Goal: Transaction & Acquisition: Obtain resource

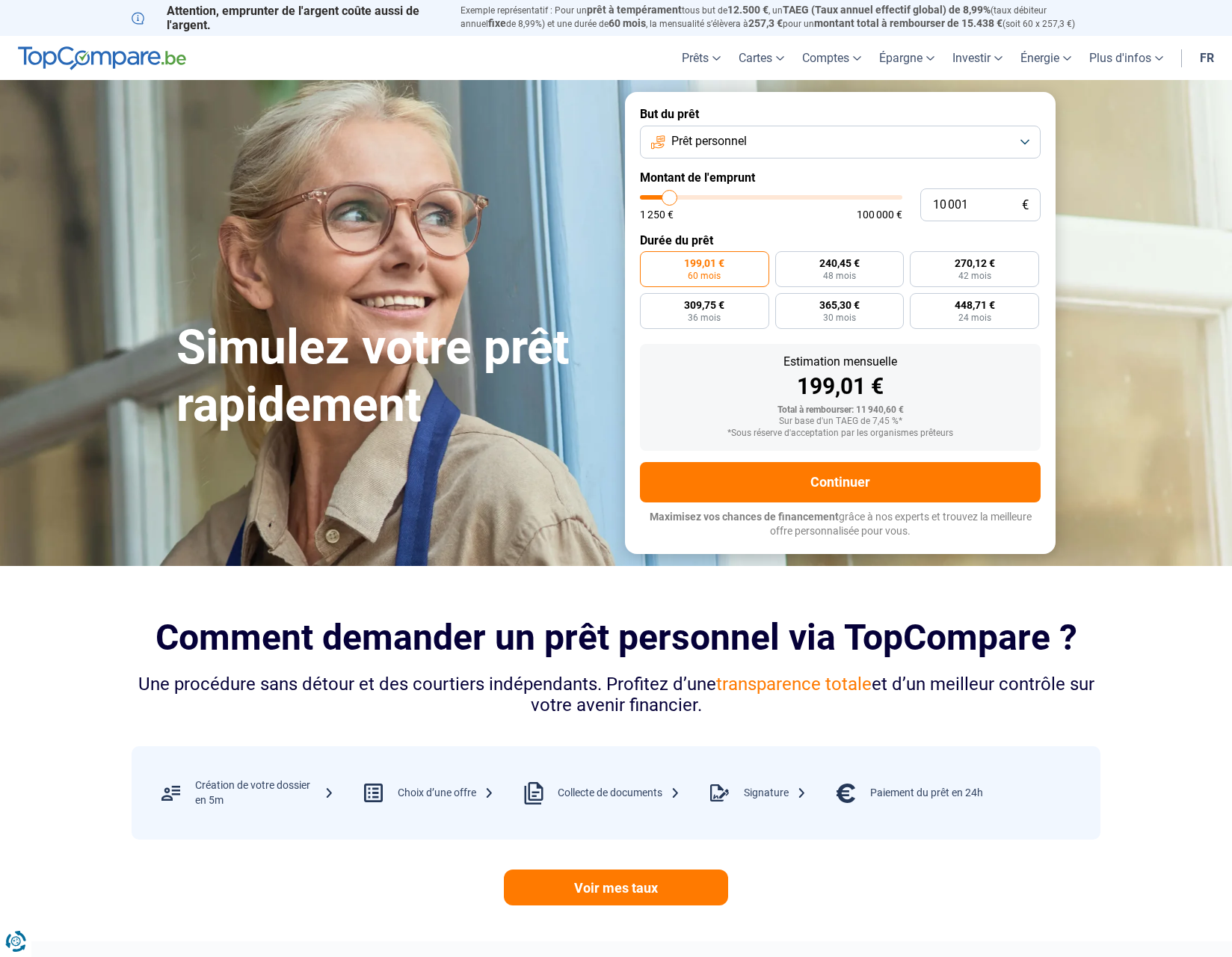
type input "9 500"
type input "9500"
type input "9 250"
type input "9250"
type input "8 250"
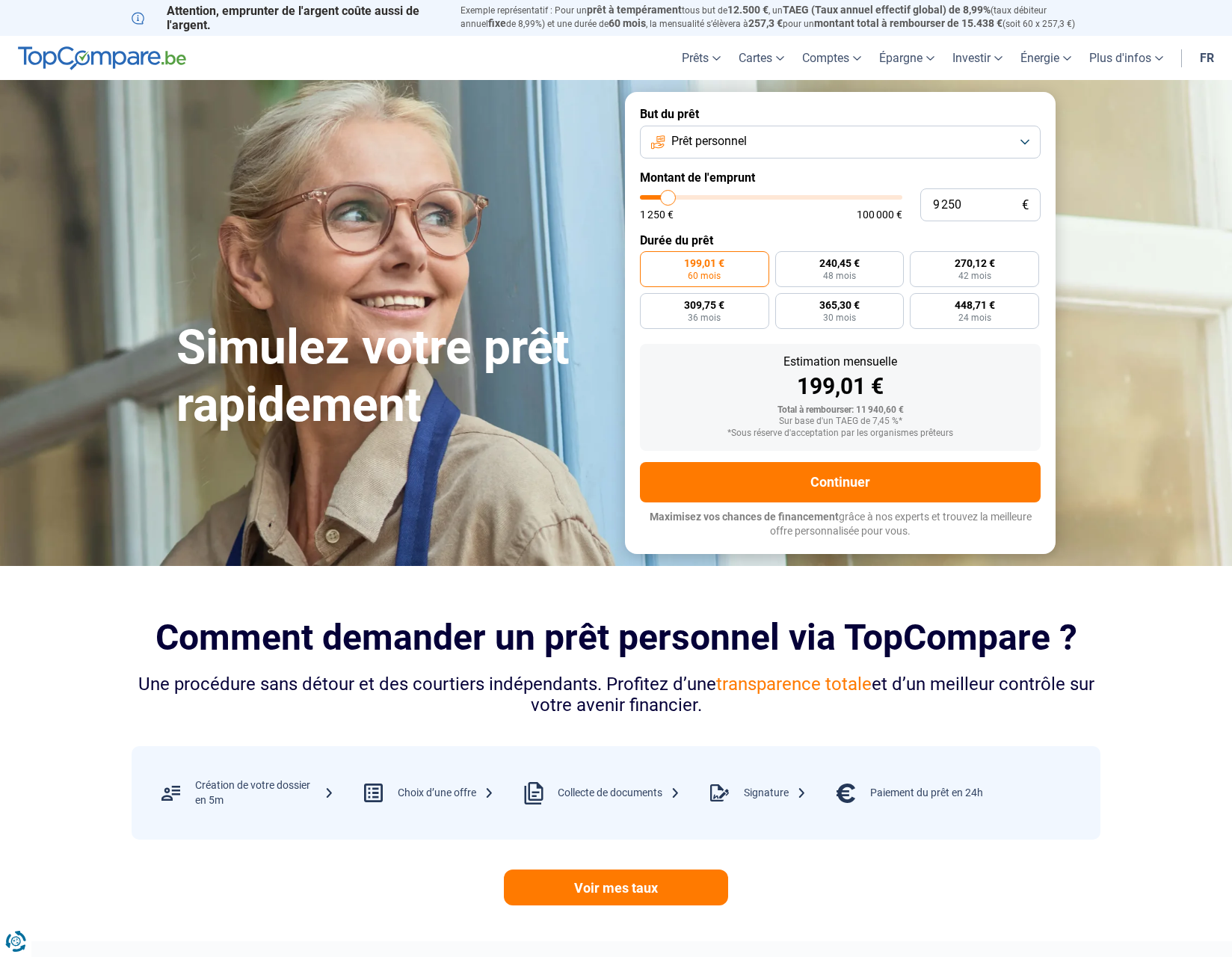
type input "8250"
type input "8 000"
type input "8000"
type input "6 500"
type input "6500"
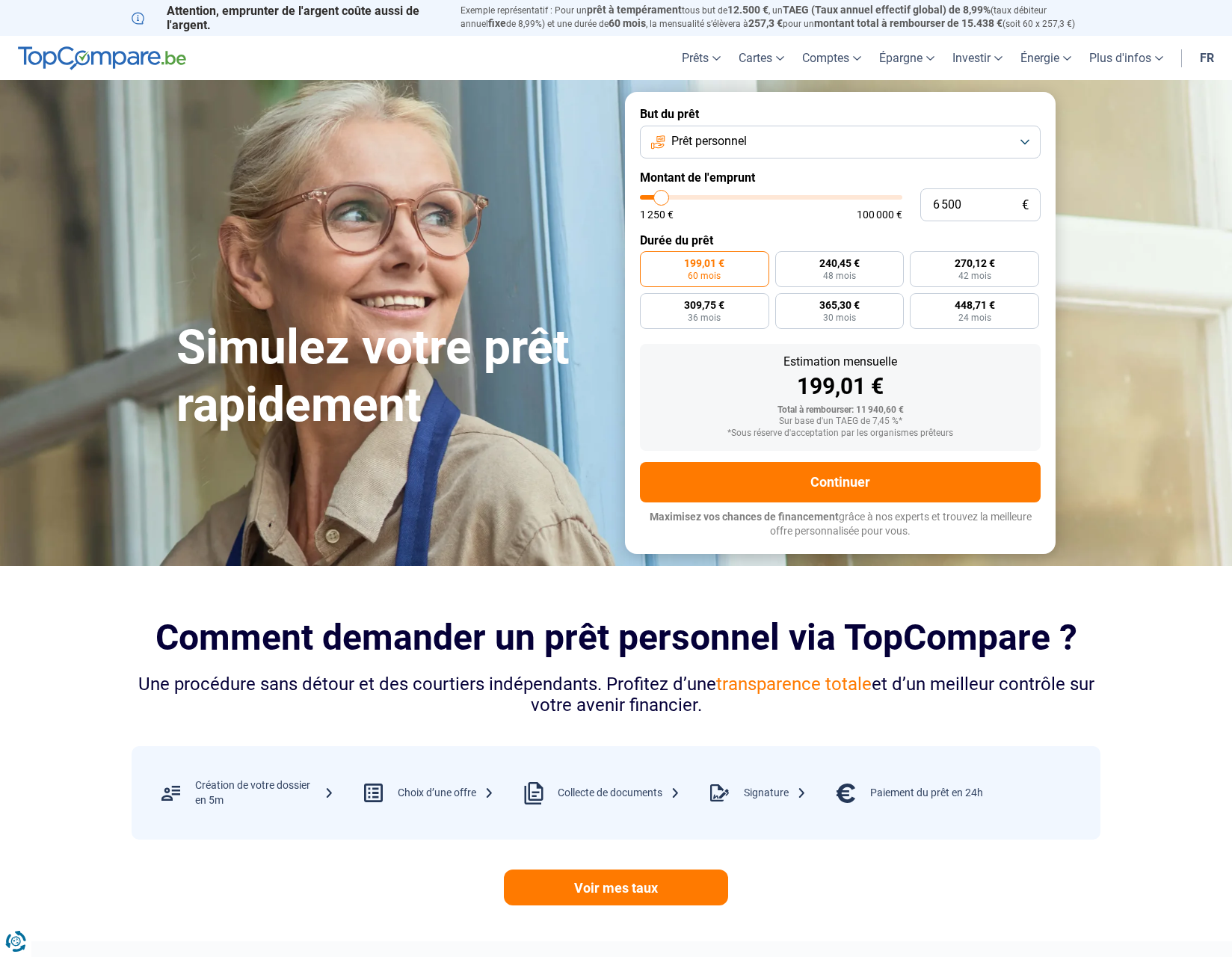
type input "3 000"
type input "3000"
type input "1 250"
type input "1250"
type input "2 250"
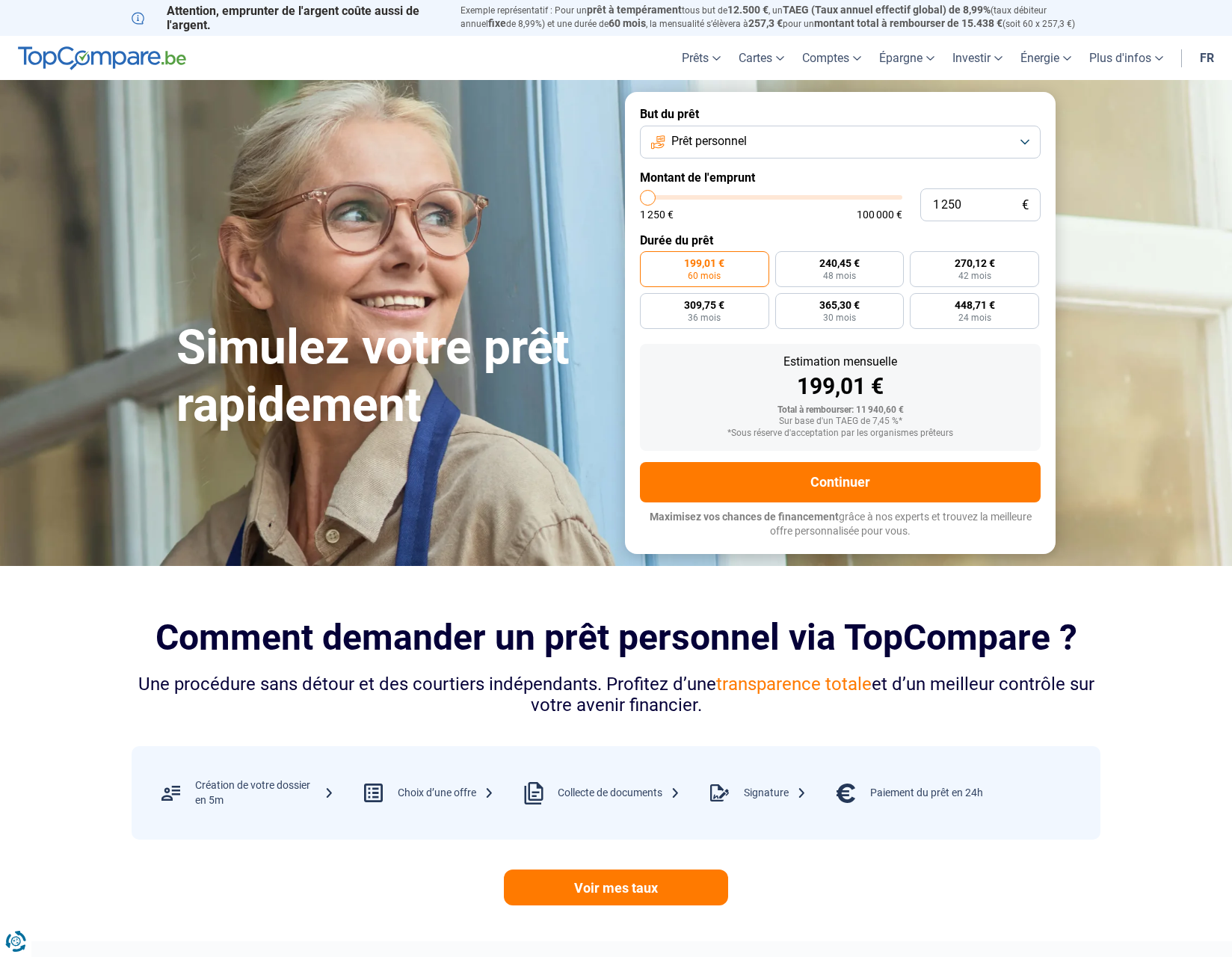
type input "2250"
type input "3 000"
type input "3000"
type input "3 250"
type input "3250"
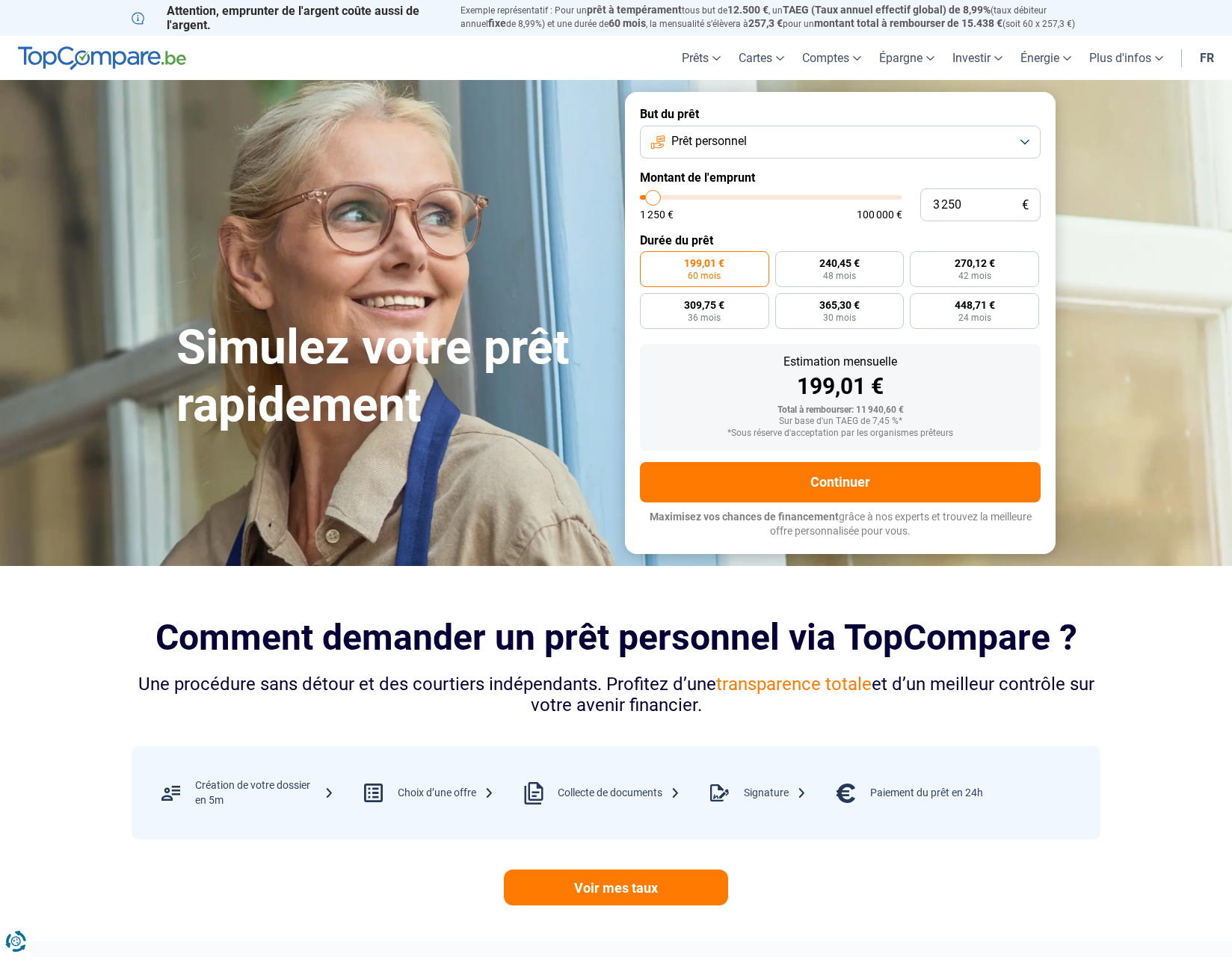
type input "3 500"
type input "3500"
type input "4 250"
type input "4250"
type input "3 500"
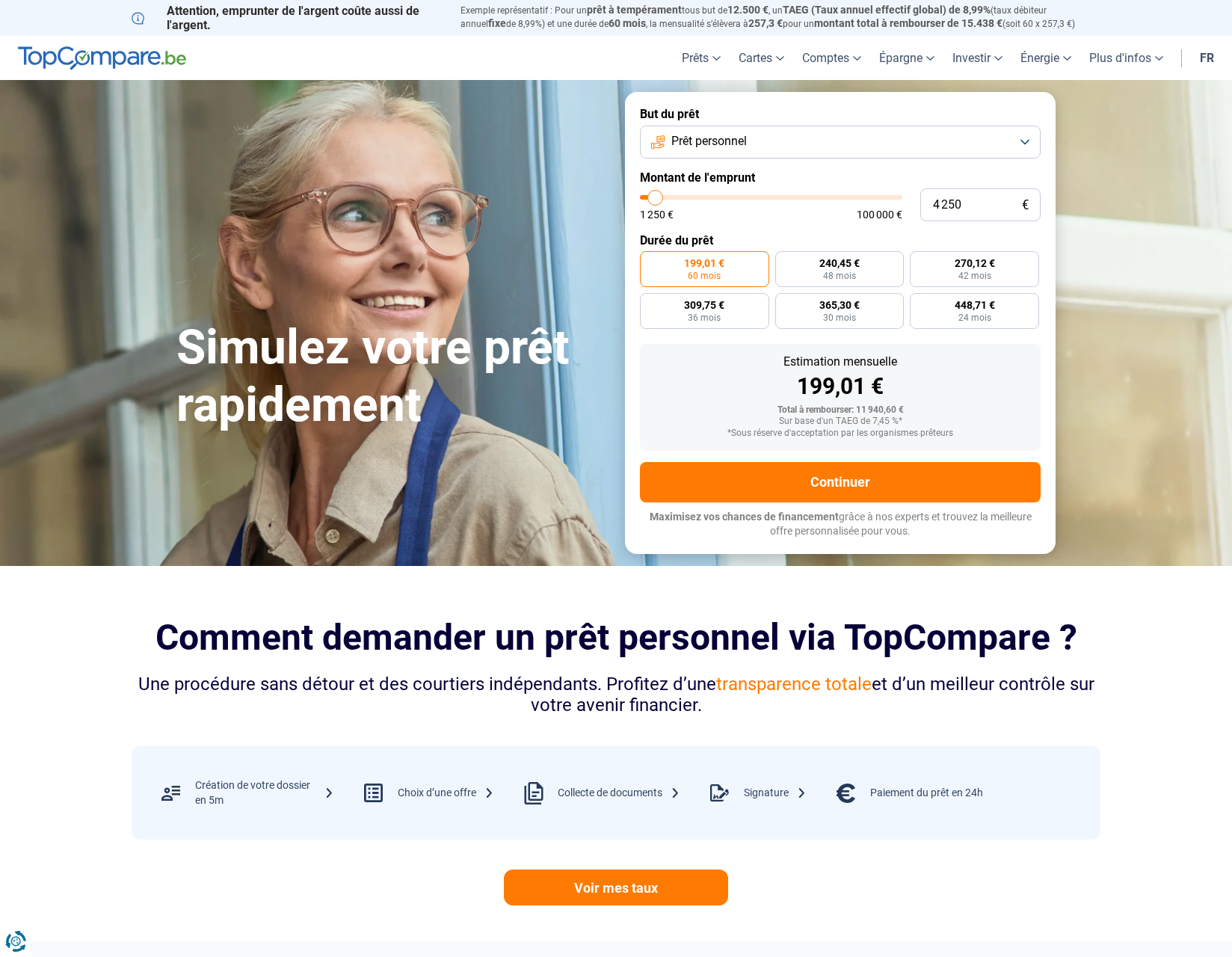
type input "3500"
type input "3 000"
type input "3000"
type input "2 750"
type input "2750"
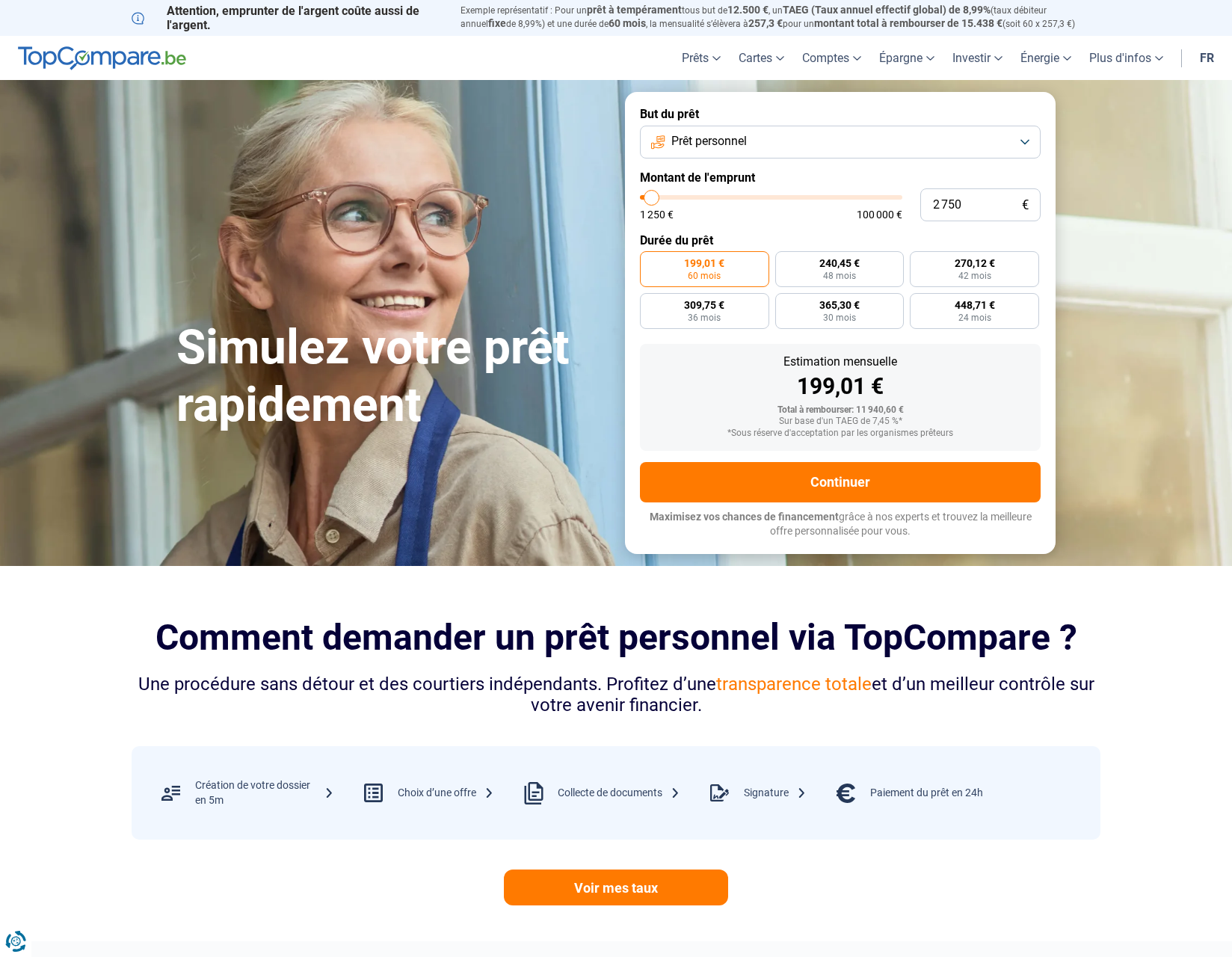
type input "2 250"
type input "2250"
type input "1 750"
type input "1750"
type input "2 000"
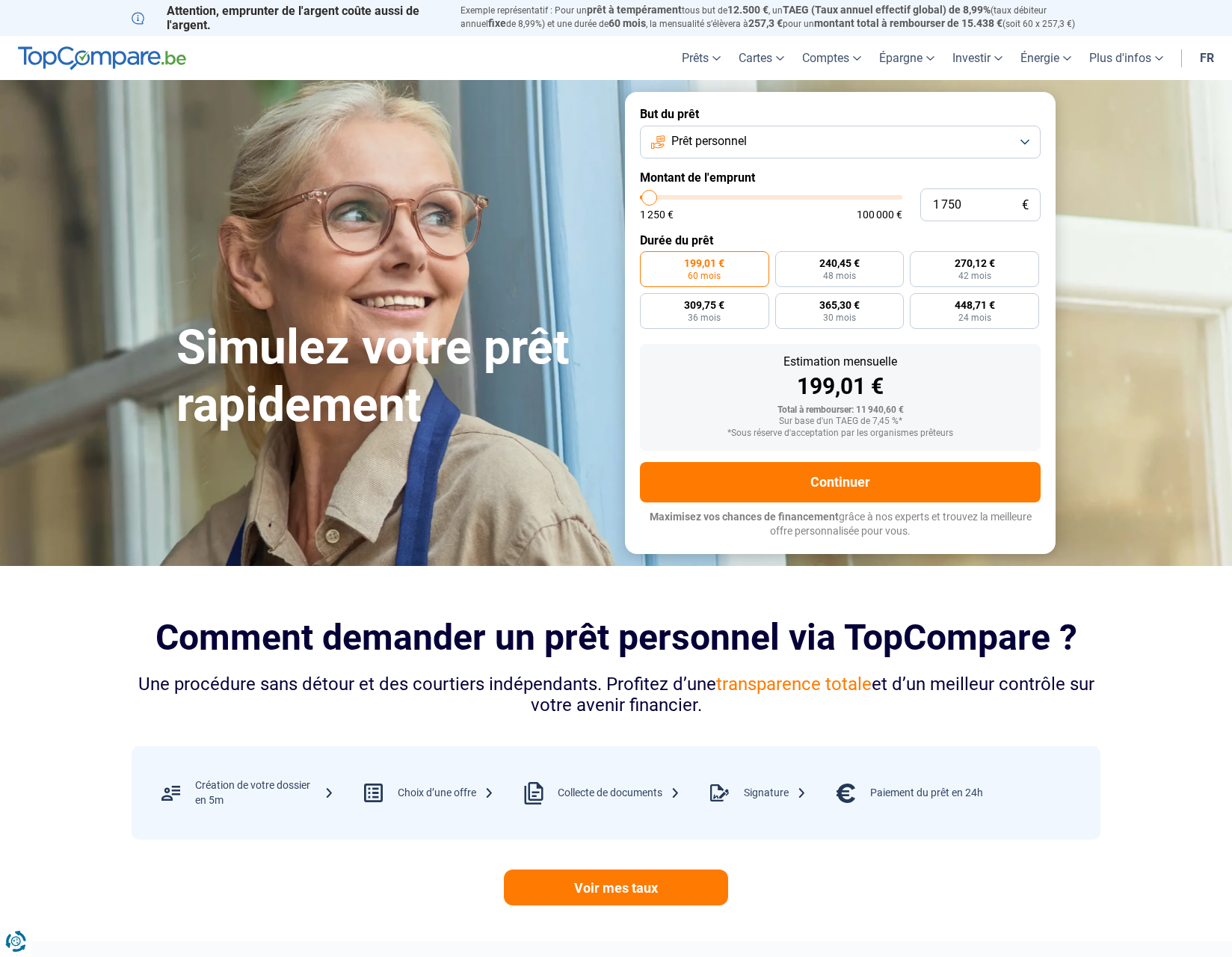
type input "2000"
type input "2 250"
drag, startPoint x: 669, startPoint y: 193, endPoint x: 651, endPoint y: 197, distance: 18.4
type input "2250"
click at [651, 197] on input "range" at bounding box center [771, 197] width 262 height 5
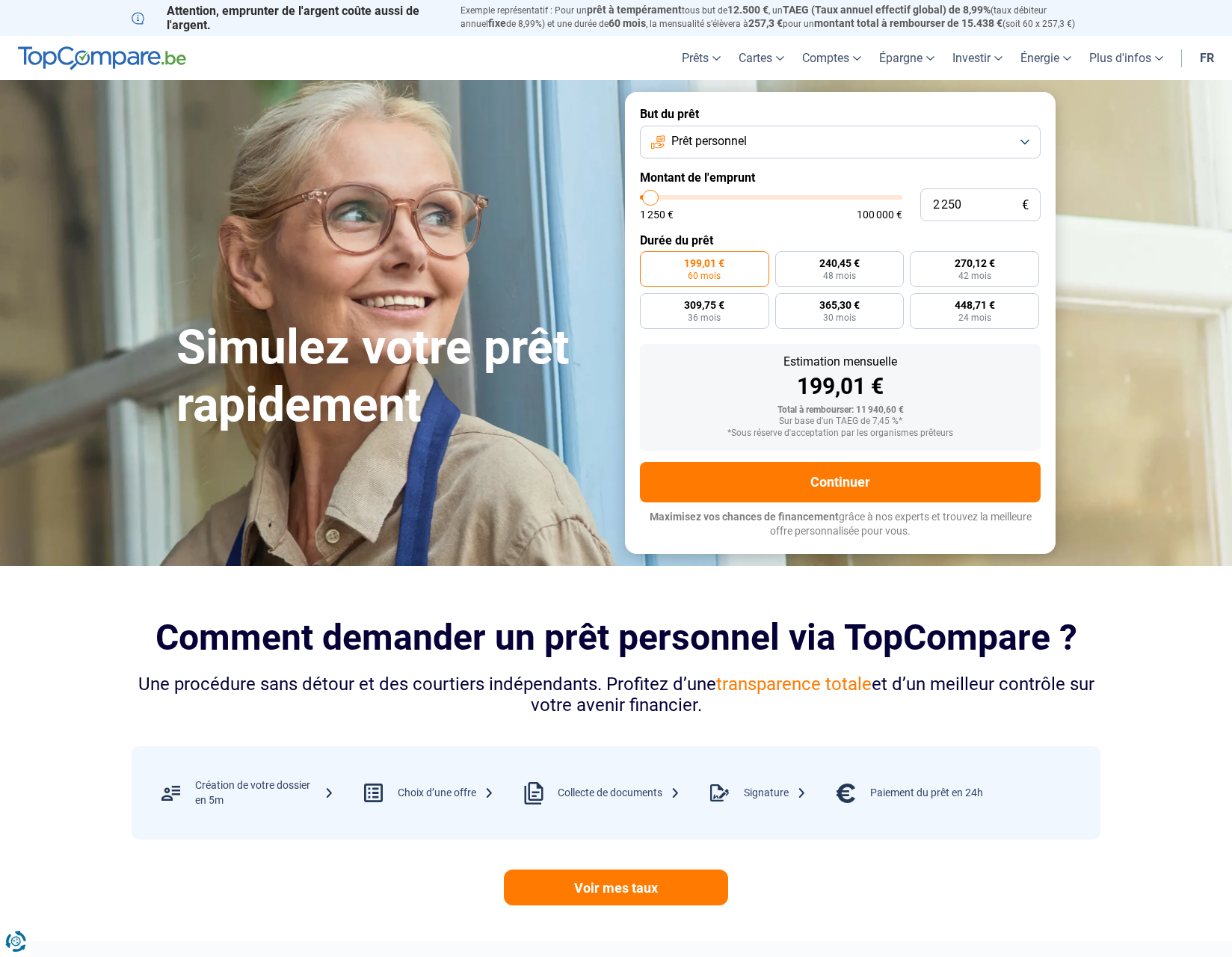
radio input "true"
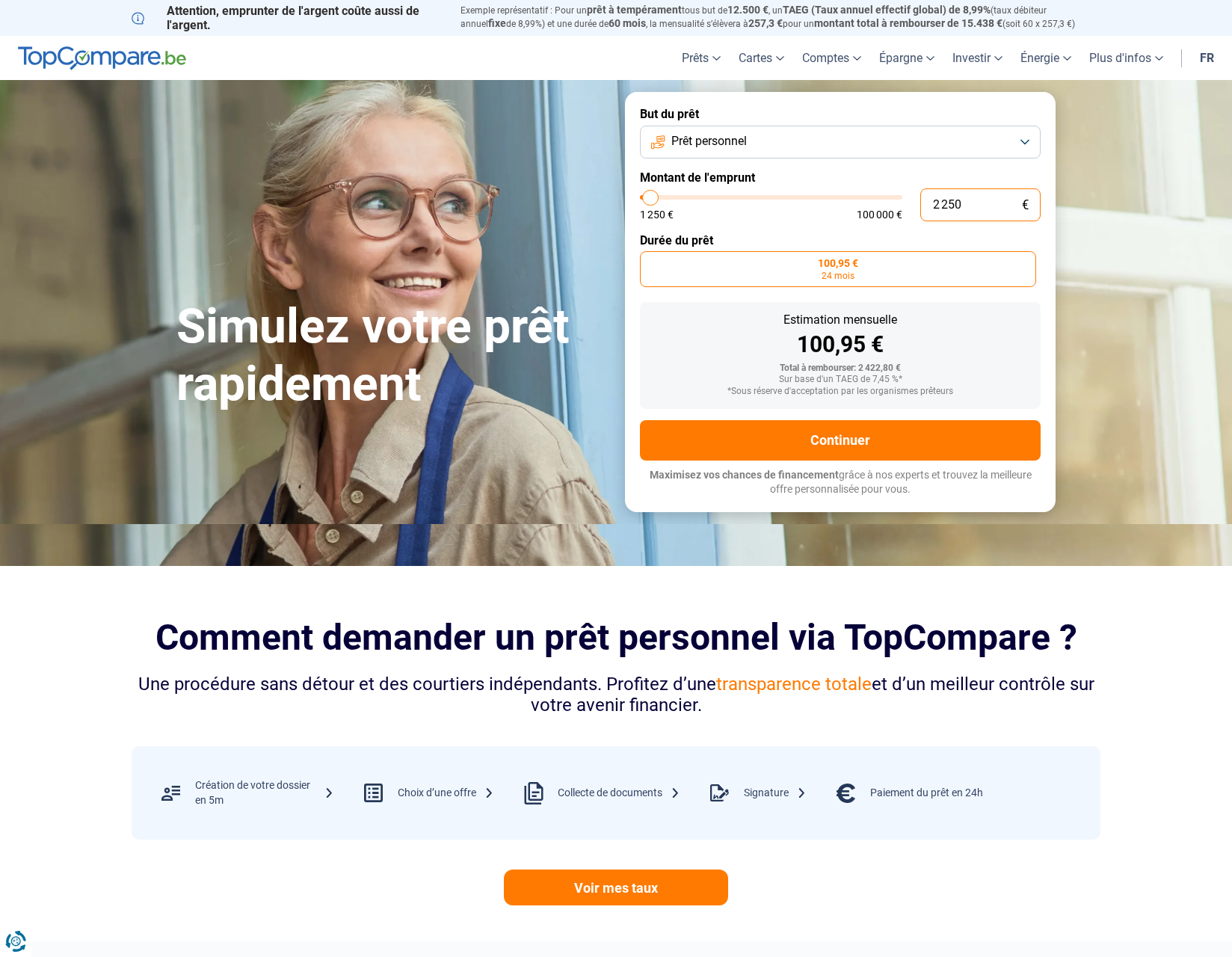
click at [963, 191] on input "2 250" at bounding box center [980, 204] width 120 height 33
type input "225"
type input "1250"
type input "22"
type input "1250"
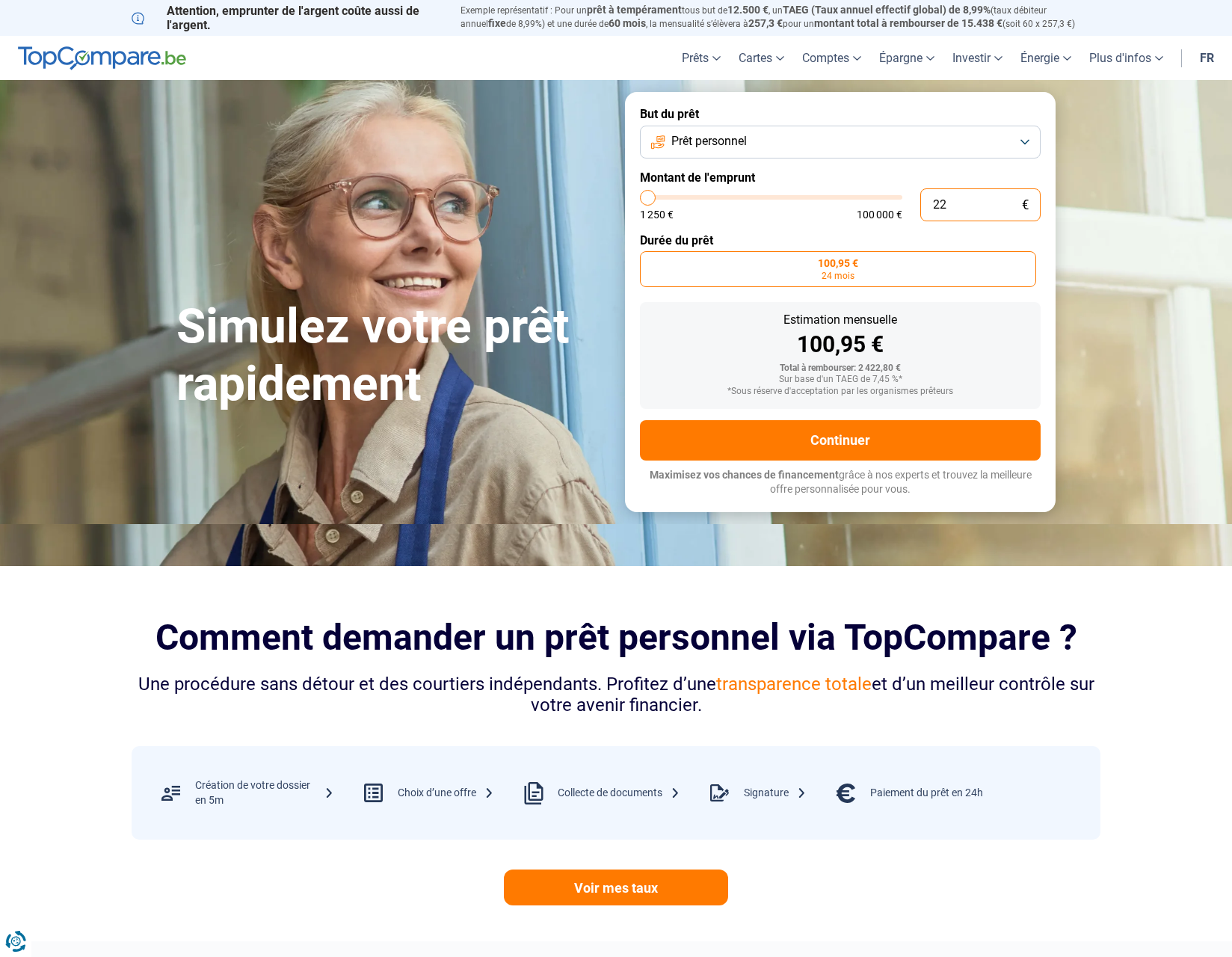
type input "2"
type input "1250"
type input "0"
type input "1250"
type input "3"
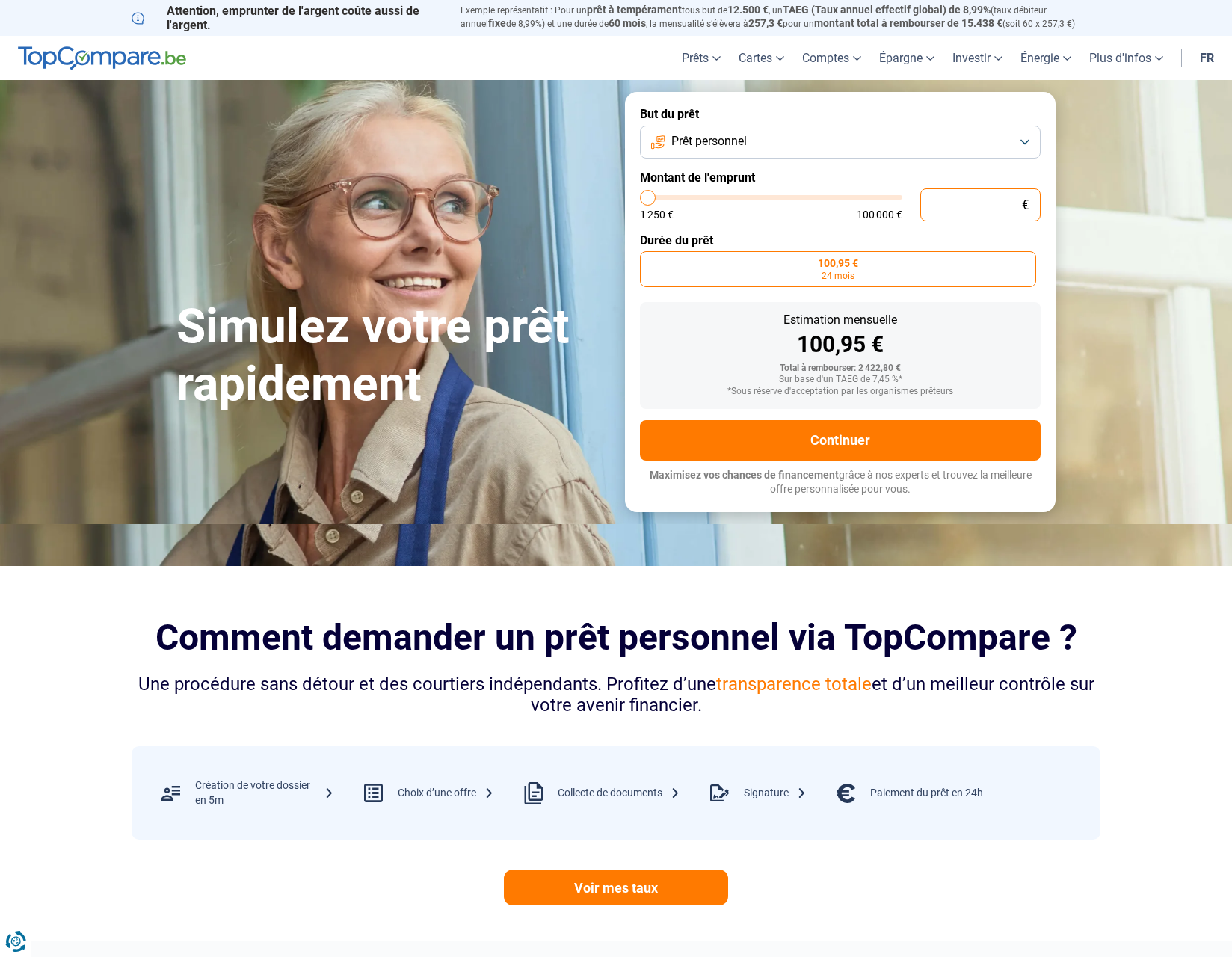
type input "1250"
type input "30"
type input "1250"
type input "300"
type input "1250"
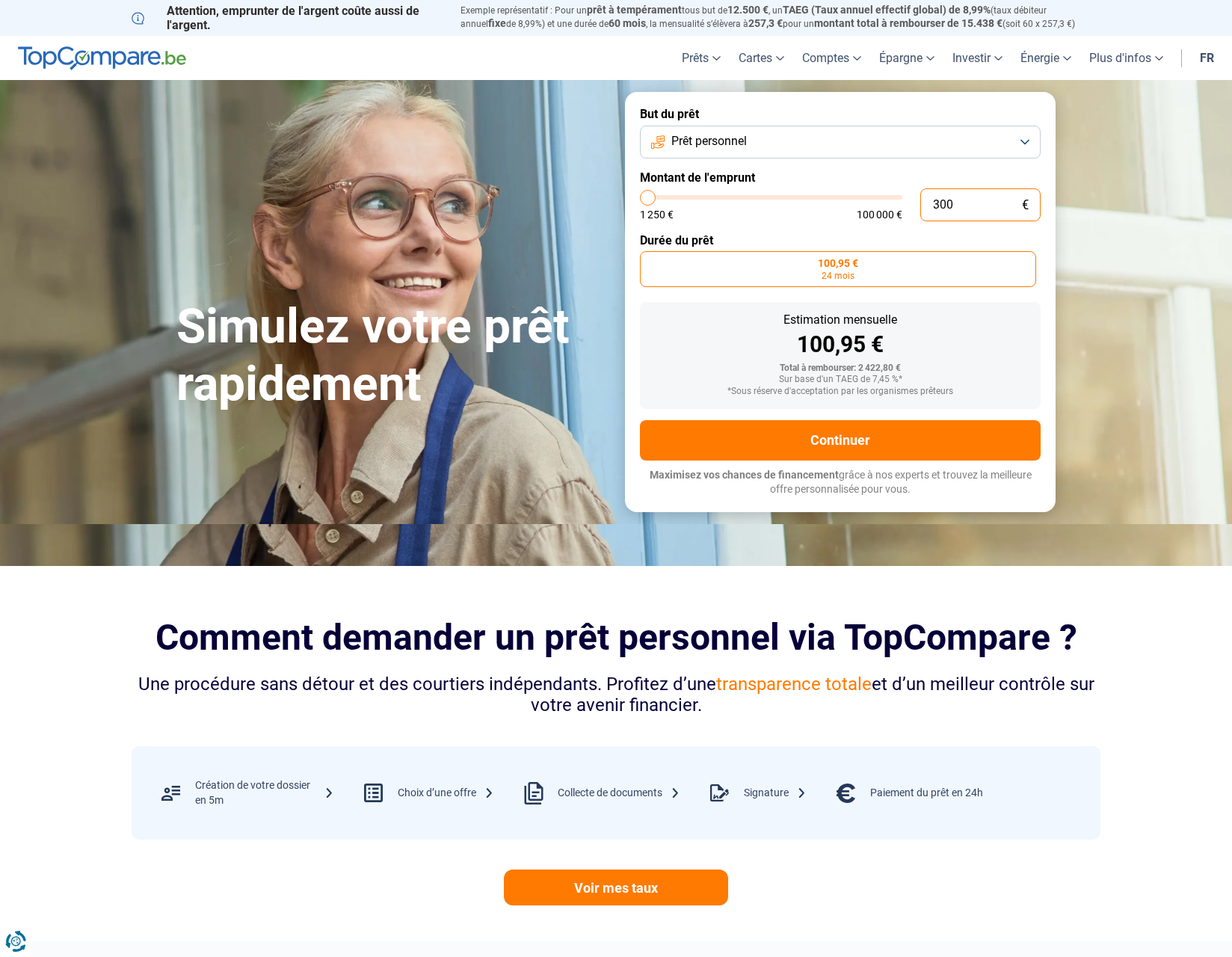
type input "3 000"
type input "3000"
radio input "false"
type input "3 000"
click at [828, 224] on form "But du prêt Prêt personnel Montant de l'emprunt 3 000 € 1 250 € 100 000 € Durée…" at bounding box center [840, 301] width 431 height 419
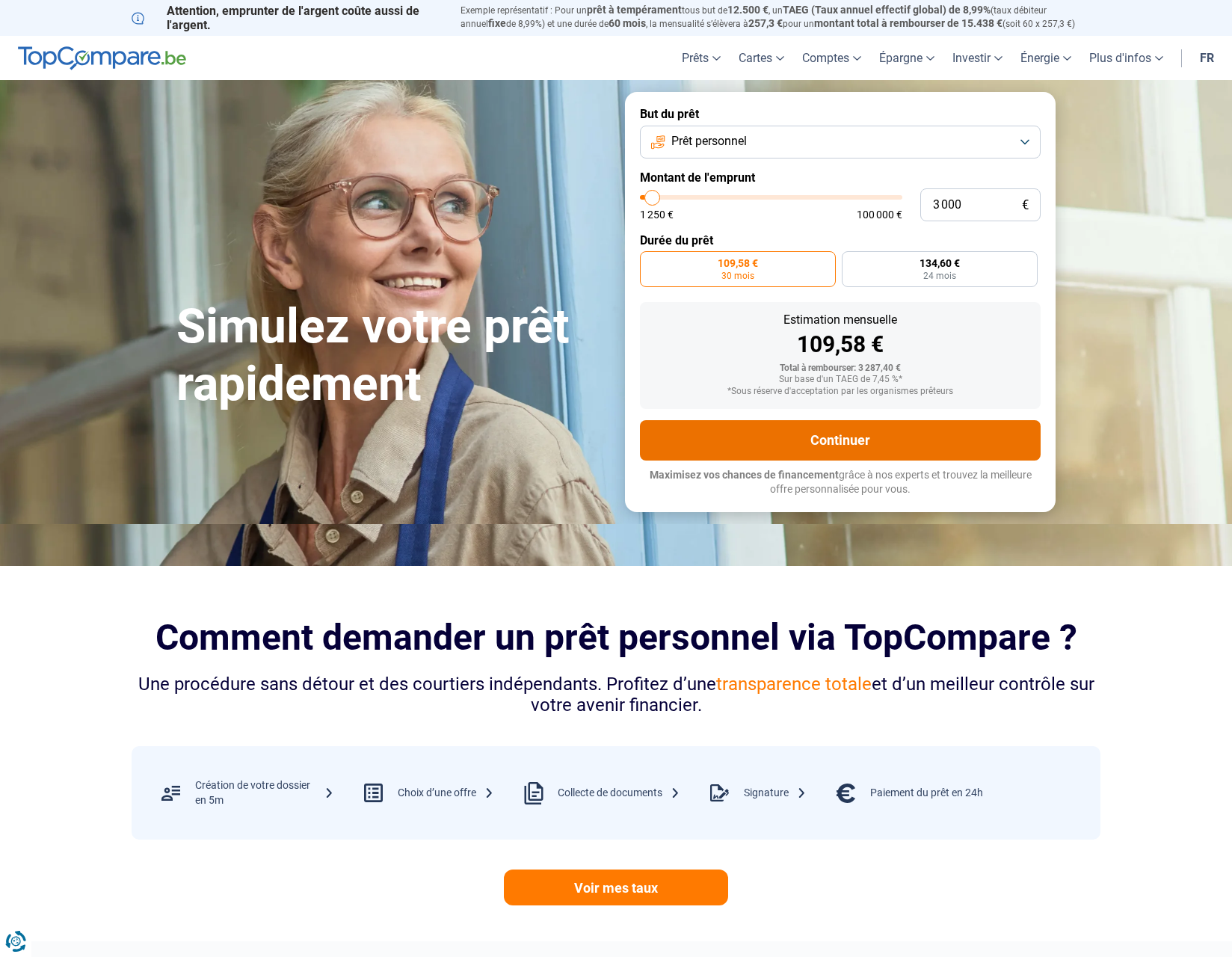
click at [884, 433] on button "Continuer" at bounding box center [840, 440] width 401 height 40
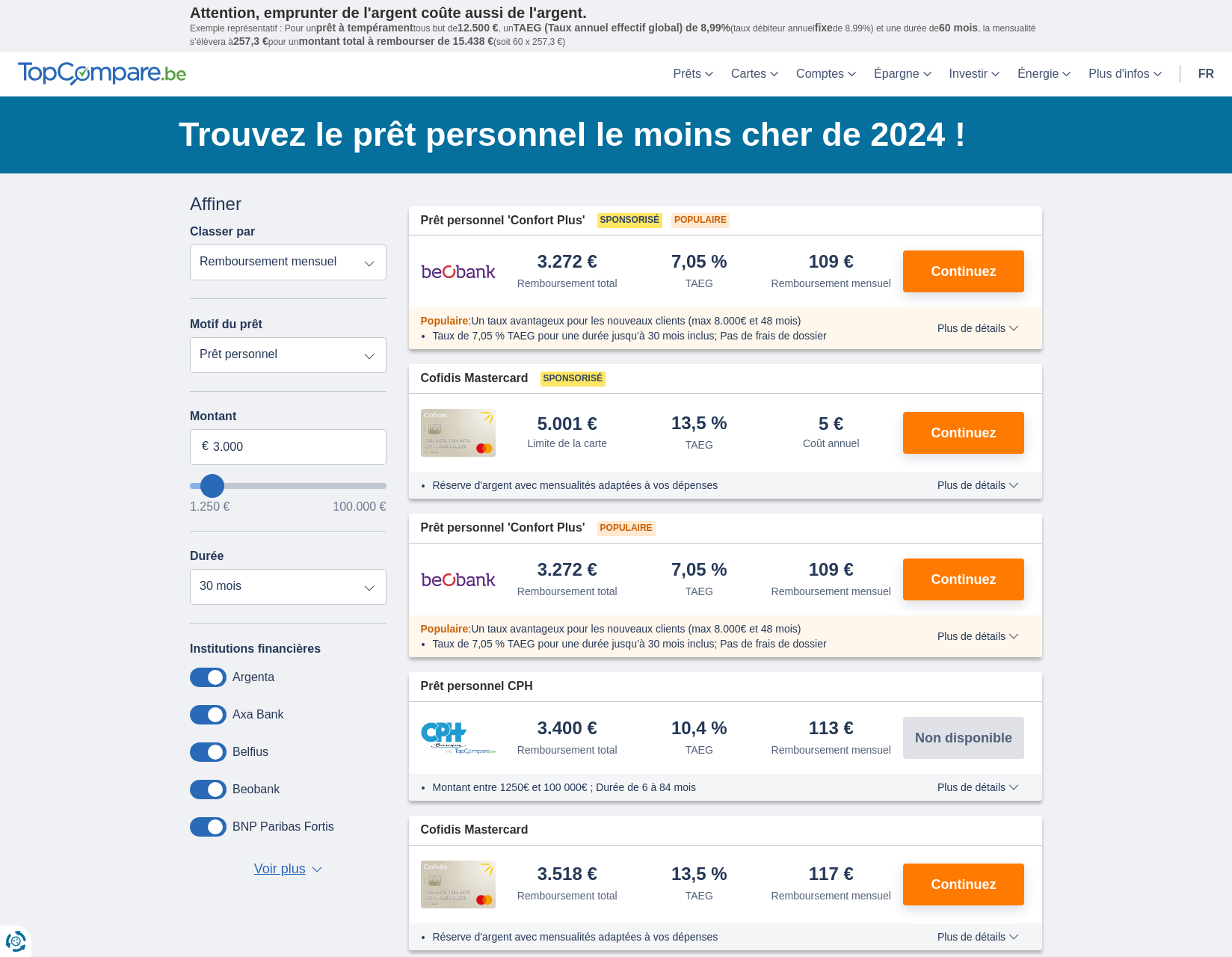
click at [998, 331] on span "Plus de détails" at bounding box center [978, 328] width 81 height 10
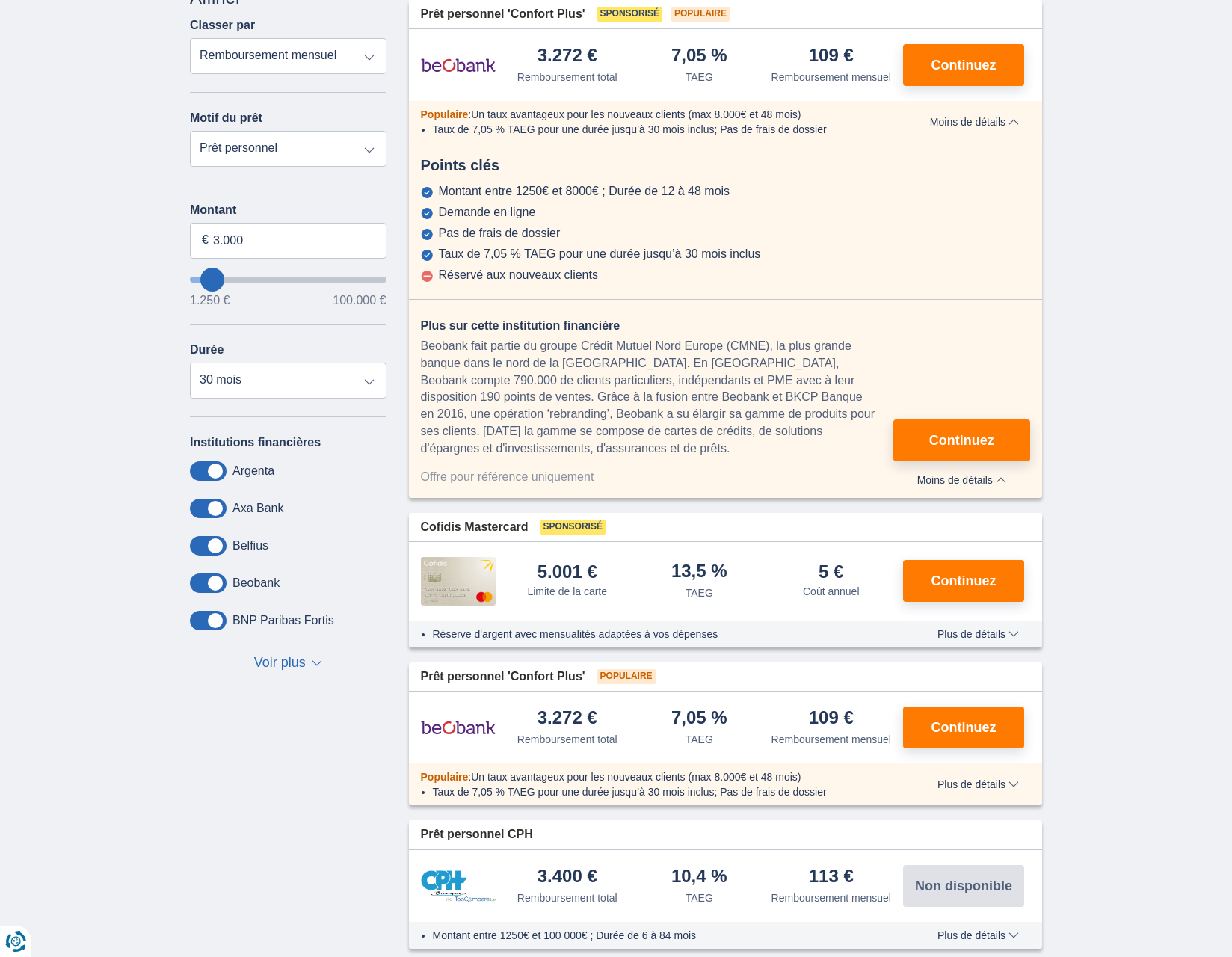
scroll to position [224, 0]
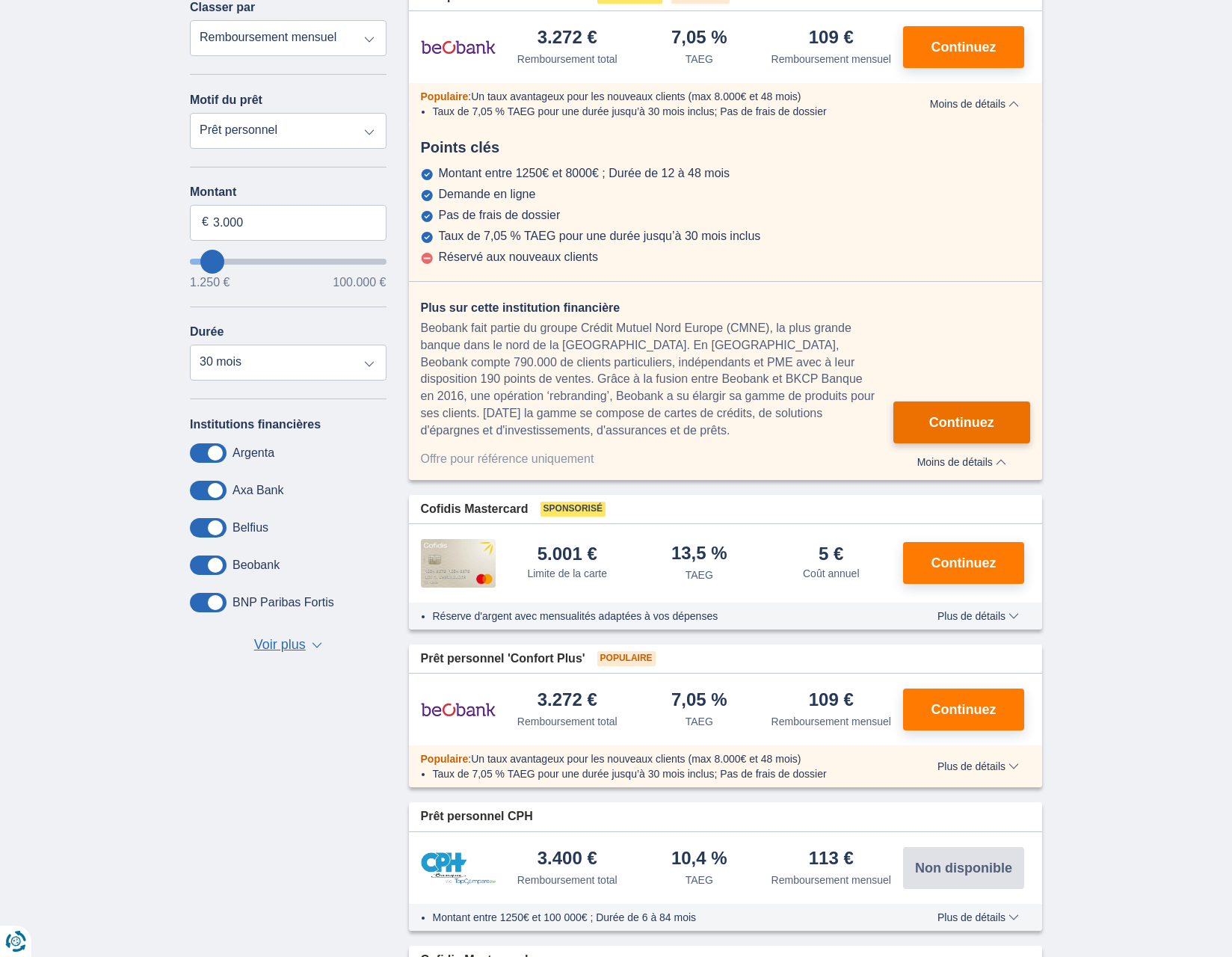
click at [980, 415] on span "Continuez" at bounding box center [962, 422] width 65 height 13
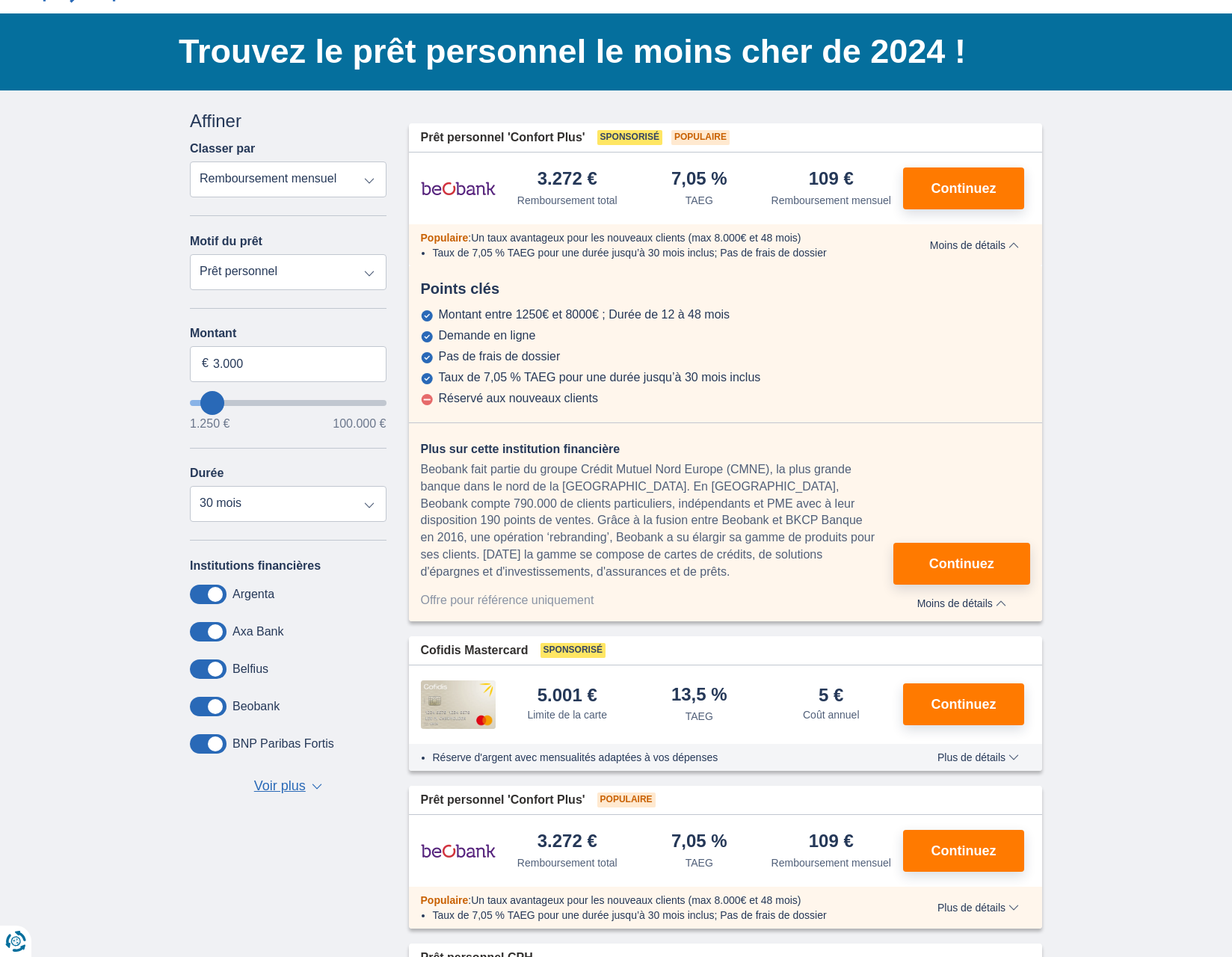
scroll to position [75, 0]
